Goal: Navigation & Orientation: Find specific page/section

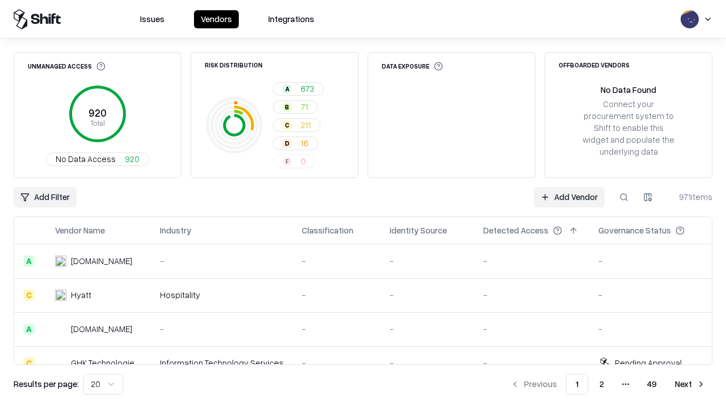
click at [103, 385] on html "Issues Vendors Integrations Unmanaged Access 920 Total No Data Access 920 Risk …" at bounding box center [363, 204] width 726 height 408
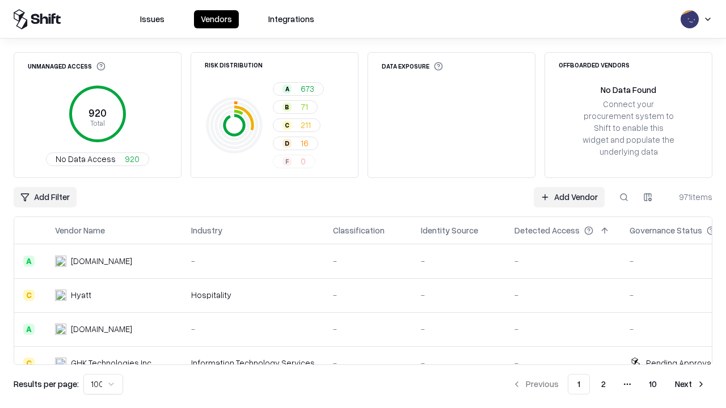
click at [690, 385] on button "Next" at bounding box center [690, 384] width 44 height 20
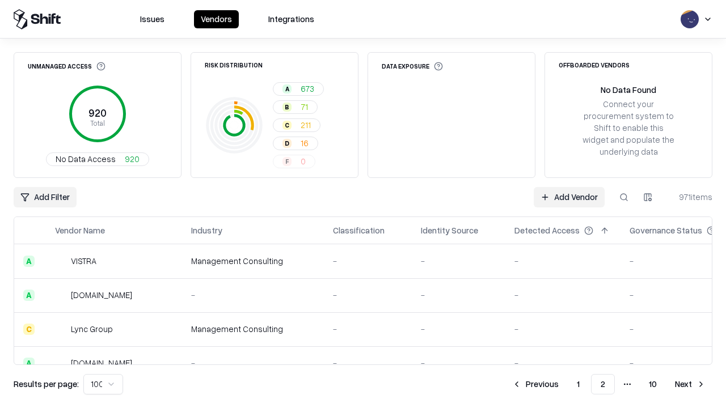
click at [690, 385] on button "Next" at bounding box center [690, 384] width 44 height 20
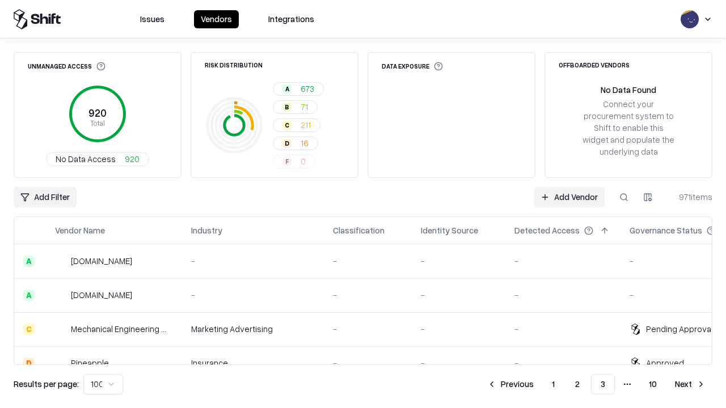
click at [690, 385] on button "Next" at bounding box center [690, 384] width 44 height 20
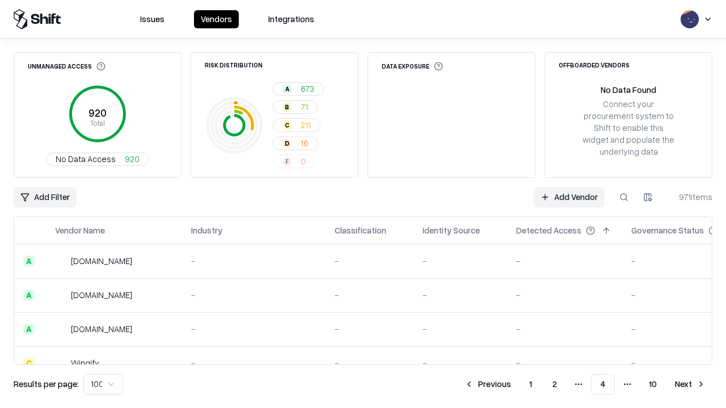
click at [690, 385] on button "Next" at bounding box center [690, 384] width 44 height 20
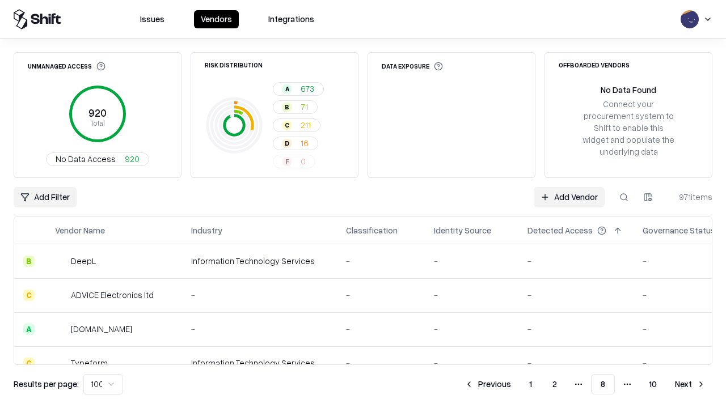
click at [690, 385] on button "Next" at bounding box center [690, 384] width 44 height 20
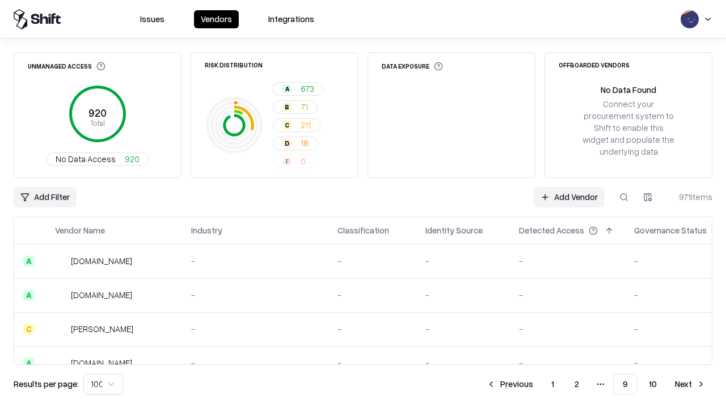
click at [690, 385] on button "Next" at bounding box center [690, 384] width 44 height 20
click at [535, 385] on button "Previous" at bounding box center [535, 384] width 60 height 20
click at [510, 385] on button "Previous" at bounding box center [510, 384] width 60 height 20
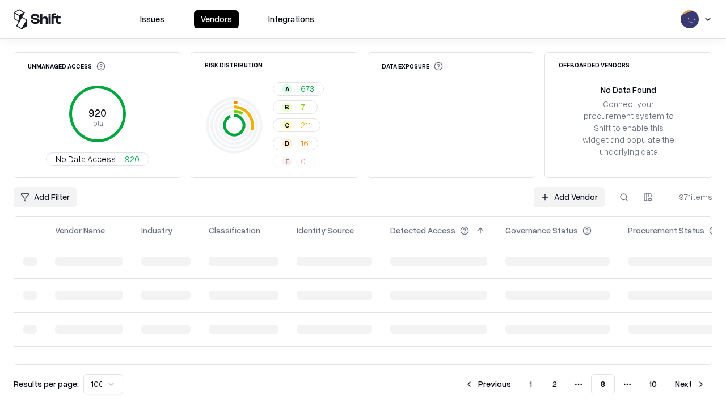
click at [488, 385] on button "Previous" at bounding box center [488, 384] width 60 height 20
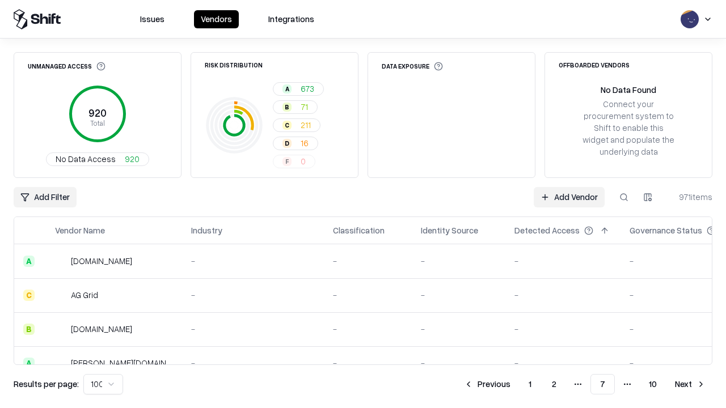
click at [487, 385] on button "Previous" at bounding box center [487, 384] width 60 height 20
click at [488, 385] on button "Previous" at bounding box center [488, 384] width 60 height 20
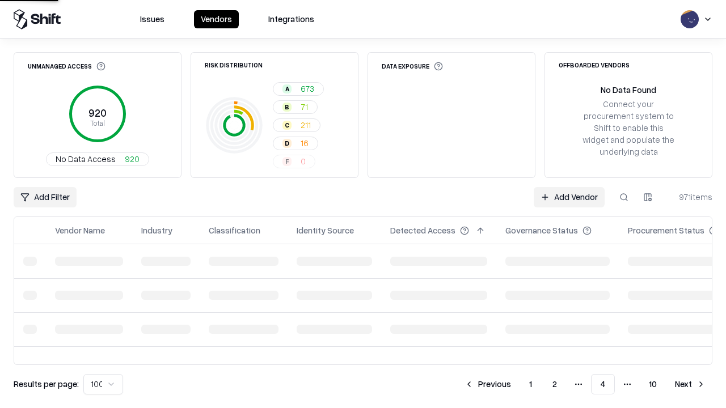
click at [488, 385] on button "Previous" at bounding box center [488, 384] width 60 height 20
